Goal: Transaction & Acquisition: Obtain resource

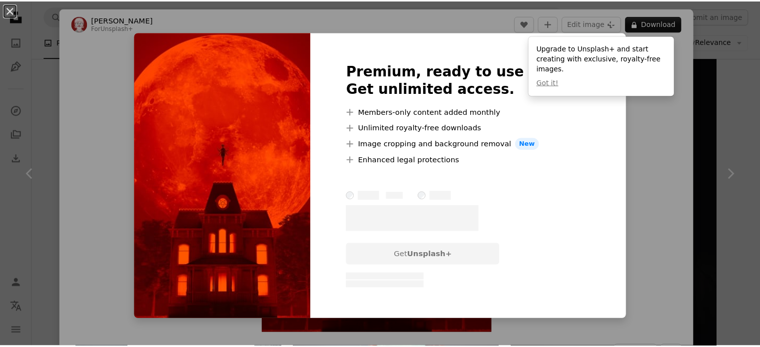
scroll to position [550, 0]
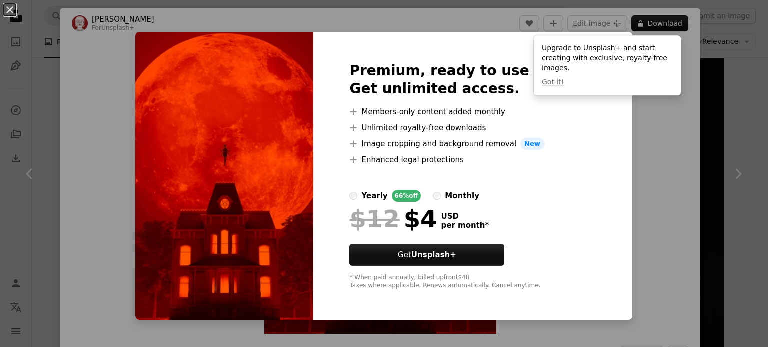
click at [498, 170] on div at bounding box center [472, 178] width 246 height 24
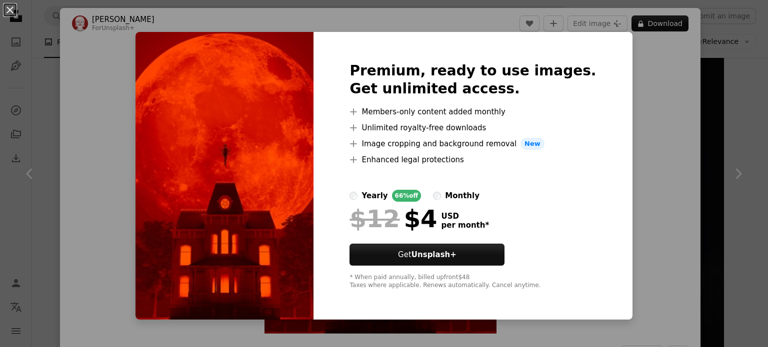
click at [626, 136] on div "An X shape Premium, ready to use images. Get unlimited access. A plus sign Memb…" at bounding box center [384, 173] width 768 height 347
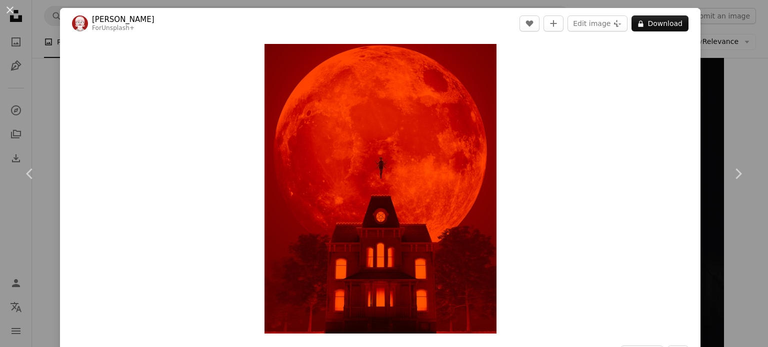
click at [704, 74] on div "An X shape Chevron left Chevron right [PERSON_NAME] For Unsplash+ A heart A plu…" at bounding box center [384, 173] width 768 height 347
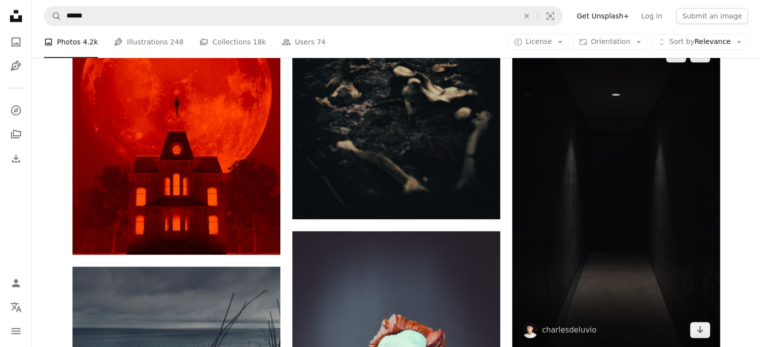
click at [644, 140] on img at bounding box center [616, 192] width 208 height 312
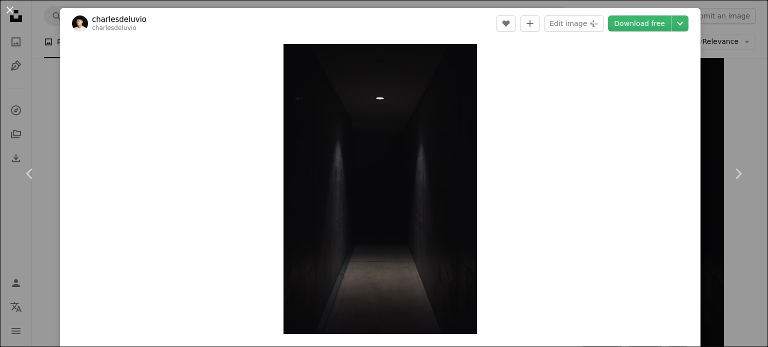
click at [4, 8] on button "An X shape" at bounding box center [10, 10] width 12 height 12
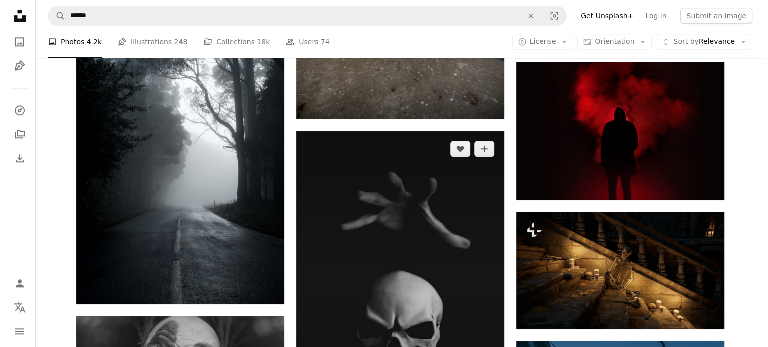
scroll to position [1350, 0]
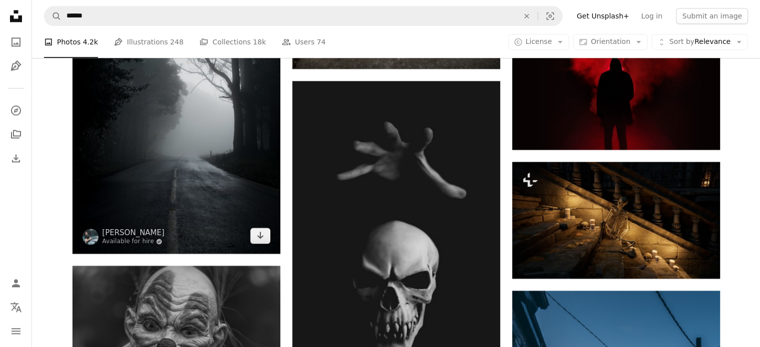
drag, startPoint x: 404, startPoint y: 210, endPoint x: 183, endPoint y: 147, distance: 229.4
click at [183, 147] on img at bounding box center [176, 98] width 208 height 312
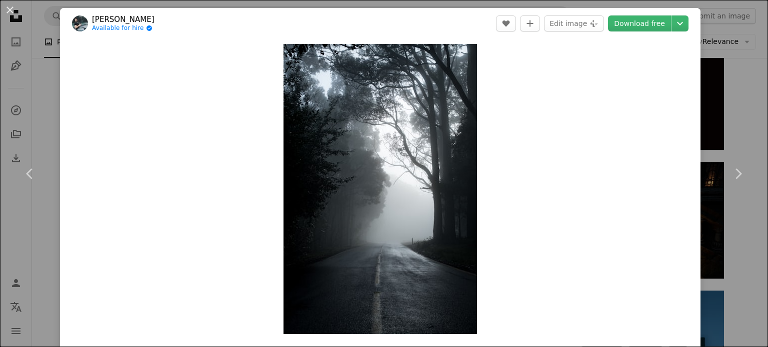
drag, startPoint x: 183, startPoint y: 147, endPoint x: 189, endPoint y: 145, distance: 5.9
click at [186, 145] on div "Zoom in" at bounding box center [380, 189] width 640 height 300
click at [528, 23] on icon "Add to Collection" at bounding box center [530, 23] width 6 height 6
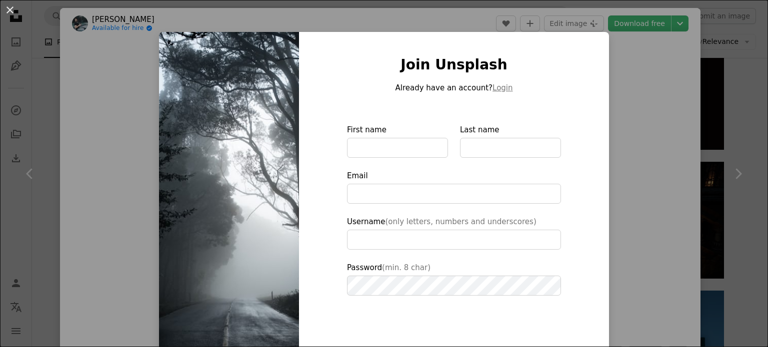
click at [190, 49] on img at bounding box center [229, 226] width 140 height 388
